Goal: Task Accomplishment & Management: Manage account settings

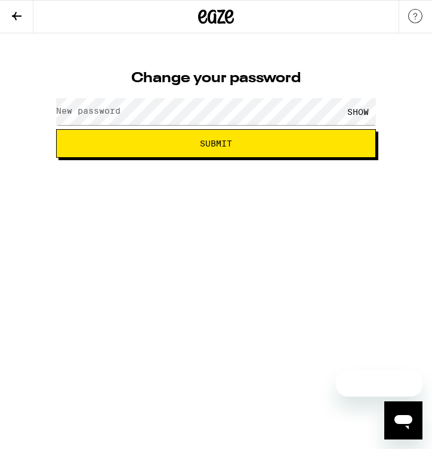
click at [73, 116] on label "New password" at bounding box center [88, 111] width 64 height 10
click at [362, 109] on div "SHOW" at bounding box center [358, 111] width 36 height 27
click at [267, 145] on span "Submit" at bounding box center [215, 143] width 299 height 8
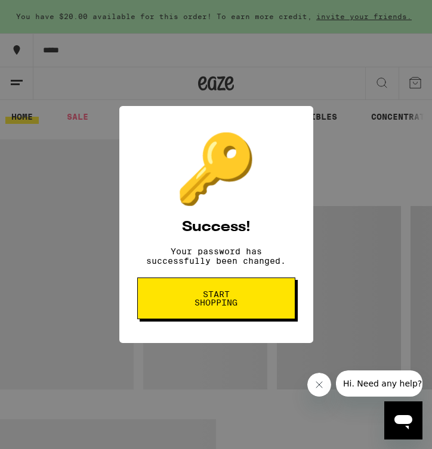
click at [209, 307] on span "Start shopping" at bounding box center [215, 298] width 61 height 17
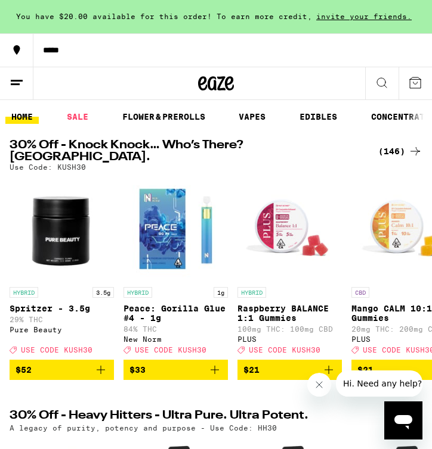
click at [17, 77] on icon at bounding box center [17, 83] width 14 height 14
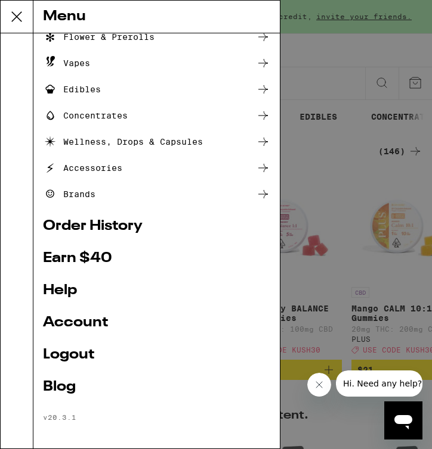
scroll to position [92, 0]
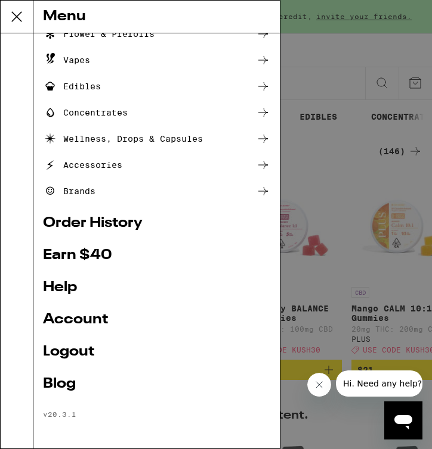
click at [76, 317] on link "Account" at bounding box center [156, 320] width 227 height 14
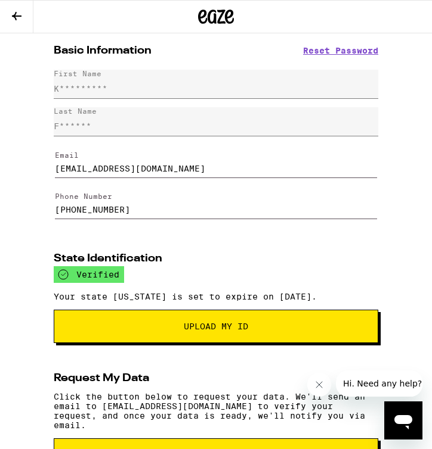
click at [15, 13] on icon at bounding box center [17, 16] width 10 height 8
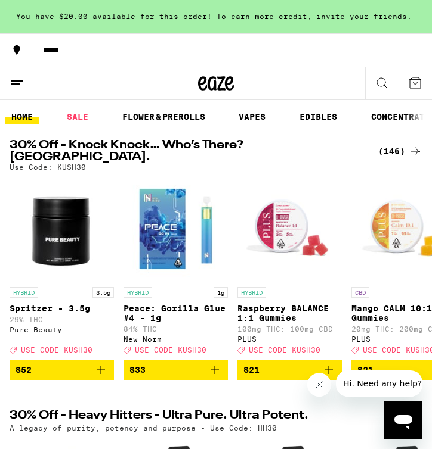
click at [14, 80] on line at bounding box center [17, 80] width 12 height 0
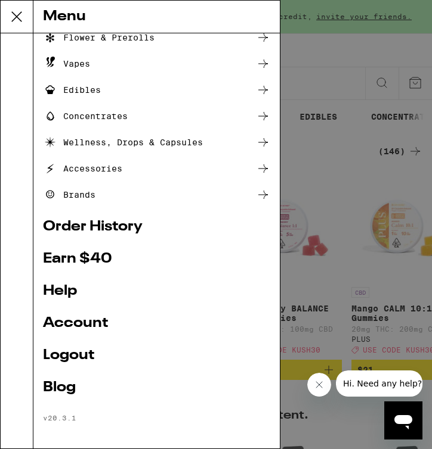
scroll to position [92, 0]
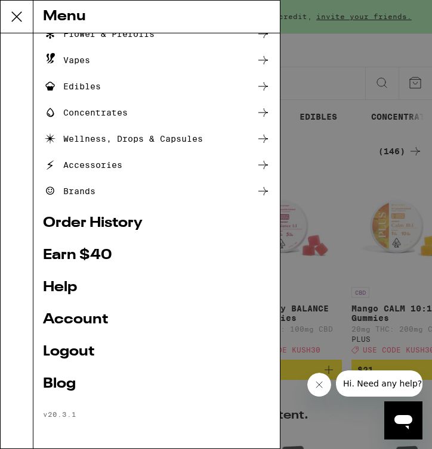
click at [91, 218] on link "Order History" at bounding box center [156, 223] width 227 height 14
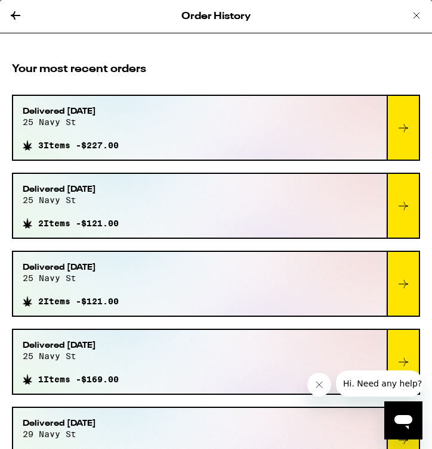
click at [12, 16] on icon at bounding box center [15, 15] width 14 height 14
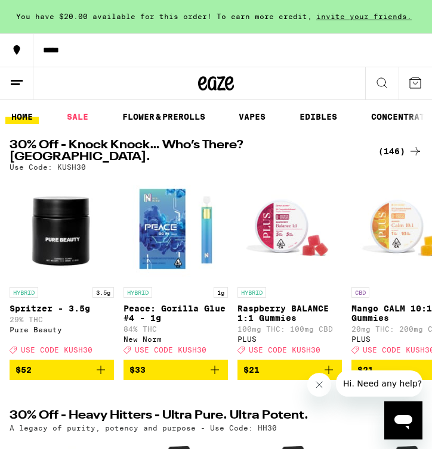
click at [17, 81] on icon at bounding box center [17, 83] width 14 height 14
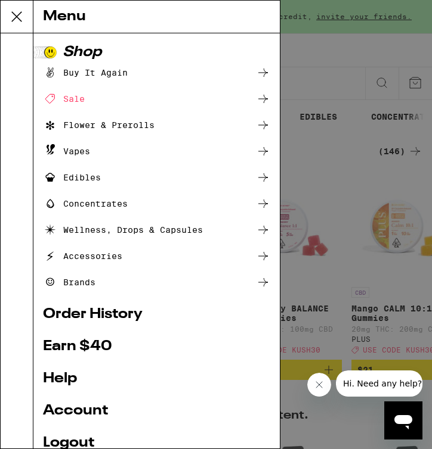
click at [87, 407] on link "Account" at bounding box center [156, 411] width 227 height 14
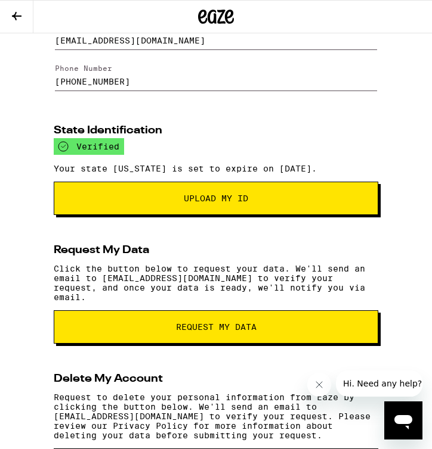
scroll to position [201, 0]
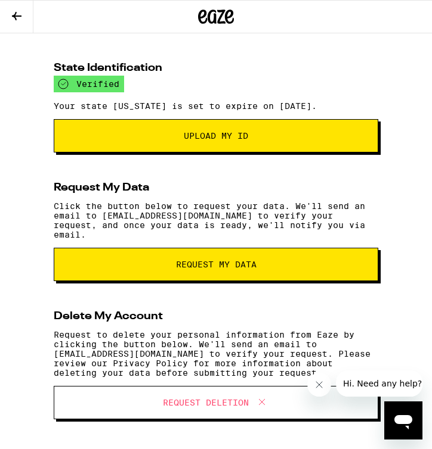
click at [243, 404] on span "Request Deletion" at bounding box center [206, 403] width 86 height 8
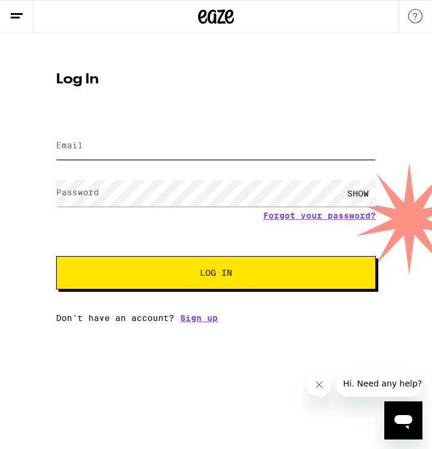
click at [61, 140] on input "Email" at bounding box center [215, 146] width 319 height 27
type input "[EMAIL_ADDRESS][DOMAIN_NAME]"
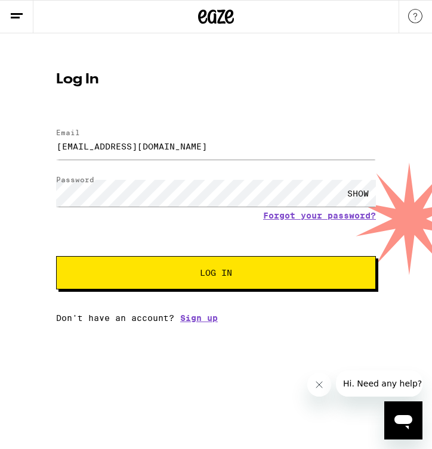
click at [231, 268] on button "Log In" at bounding box center [215, 272] width 319 height 33
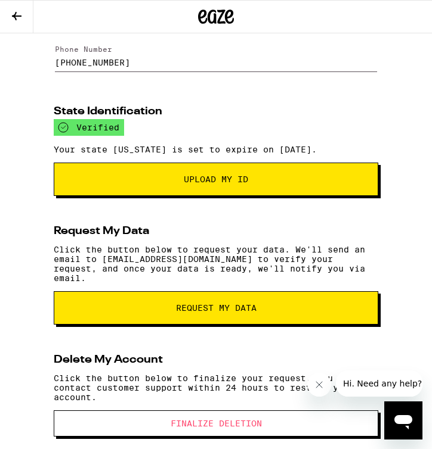
scroll to position [172, 0]
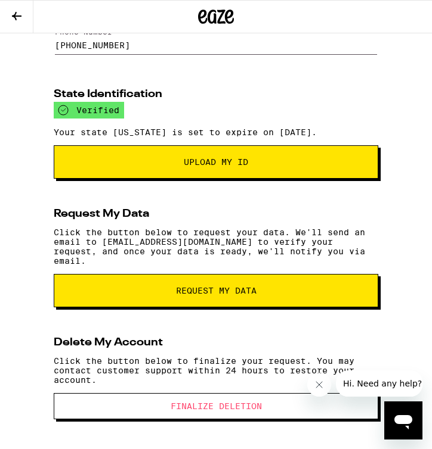
click at [235, 409] on span "Finalize Deletion" at bounding box center [215, 406] width 91 height 8
